Goal: Check status: Check status

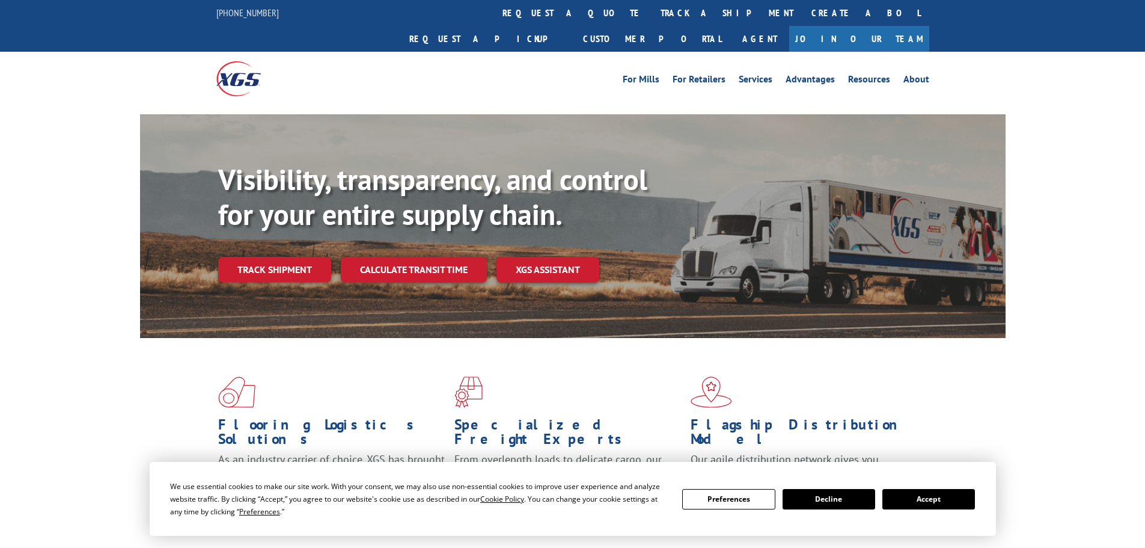
click at [926, 498] on button "Accept" at bounding box center [928, 499] width 93 height 20
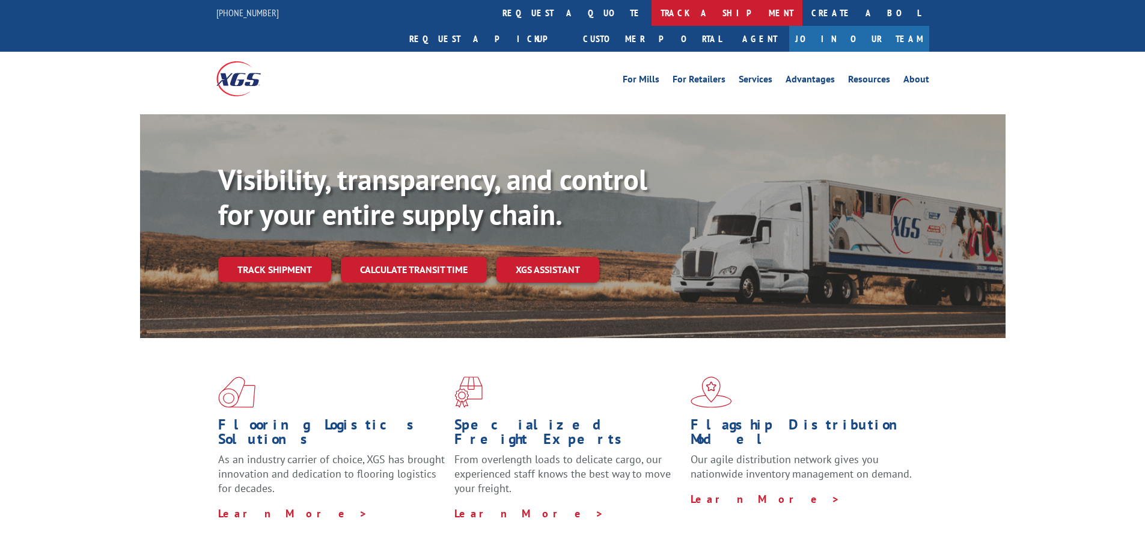
click at [652, 10] on link "track a shipment" at bounding box center [727, 13] width 151 height 26
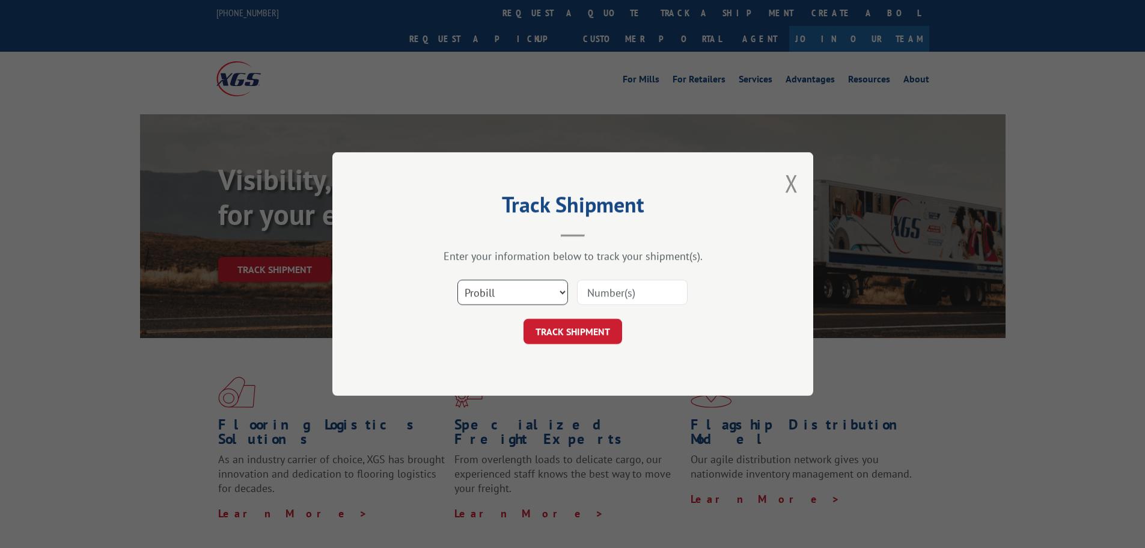
click at [561, 292] on select "Select category... Probill BOL PO" at bounding box center [512, 292] width 111 height 25
select select "bol"
click at [457, 280] on select "Select category... Probill BOL PO" at bounding box center [512, 292] width 111 height 25
click at [603, 287] on input at bounding box center [632, 292] width 111 height 25
paste input "2870312"
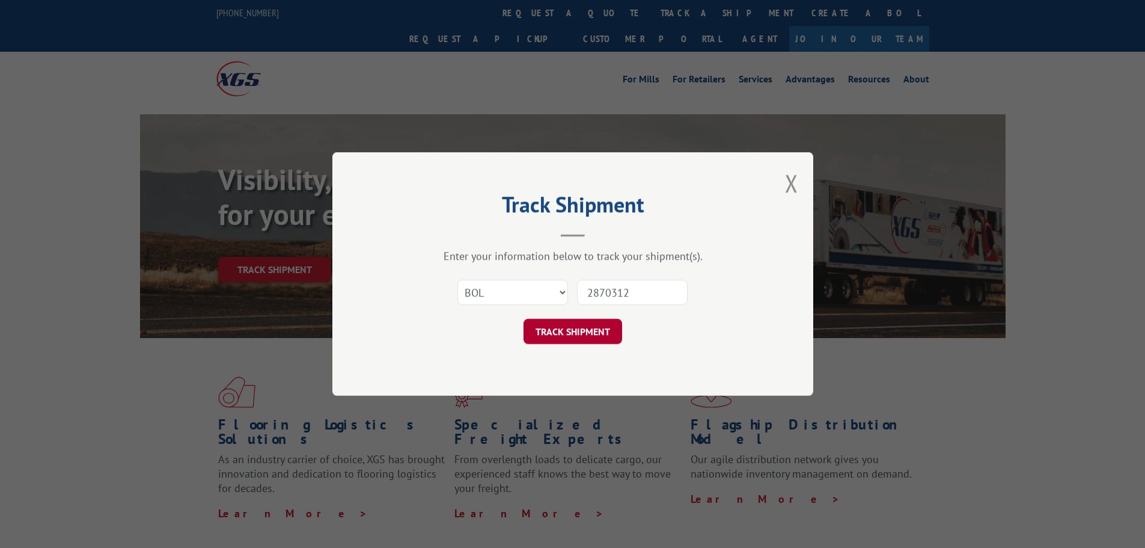
type input "2870312"
click at [584, 326] on button "TRACK SHIPMENT" at bounding box center [573, 331] width 99 height 25
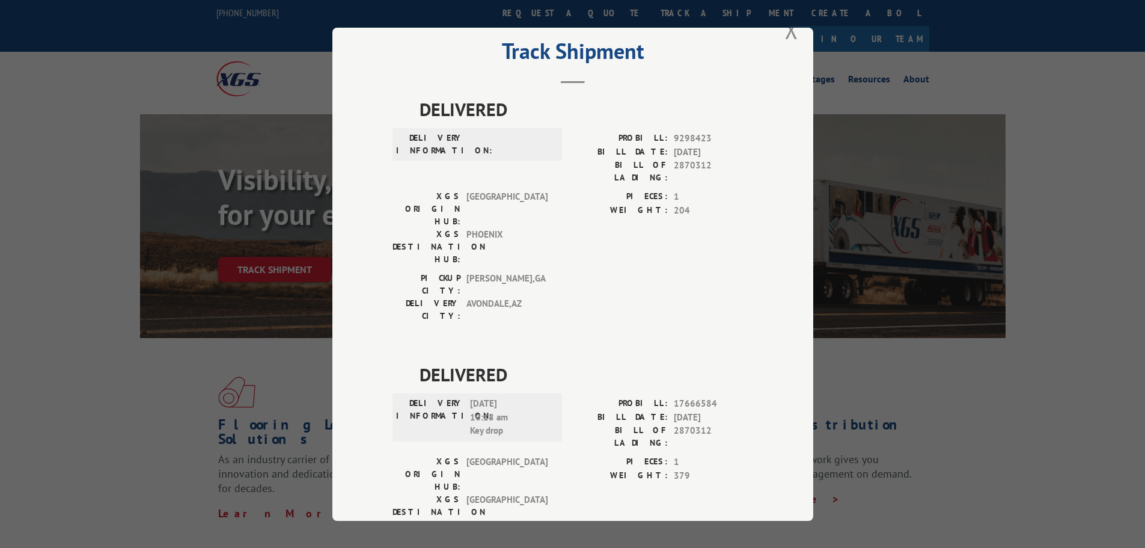
scroll to position [45, 0]
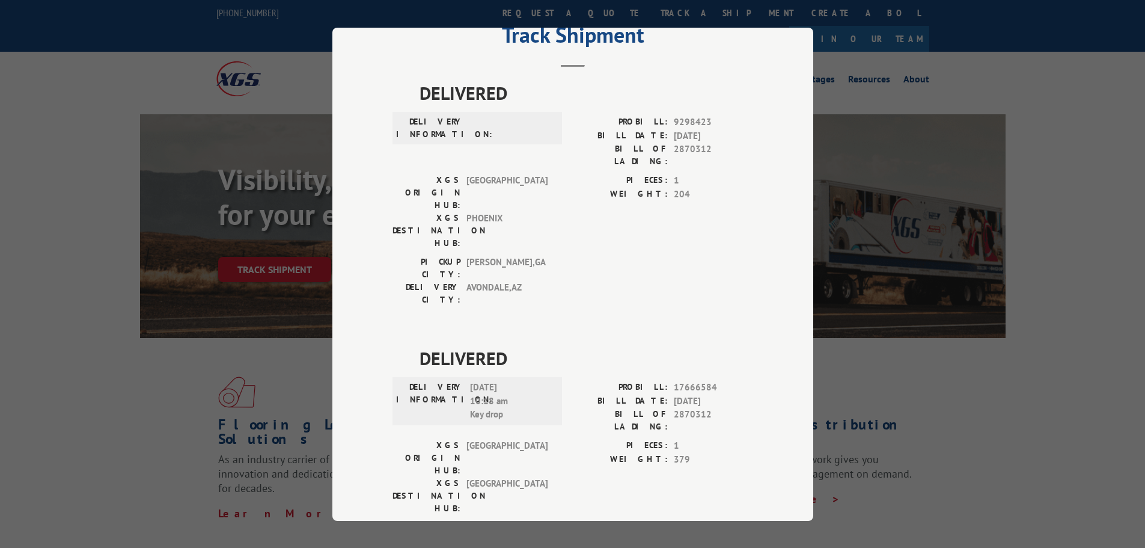
click at [976, 165] on div "Track Shipment DELIVERED DELIVERY INFORMATION: PROBILL: 9298423 BILL DATE: [DAT…" at bounding box center [572, 274] width 1145 height 548
